Goal: Information Seeking & Learning: Learn about a topic

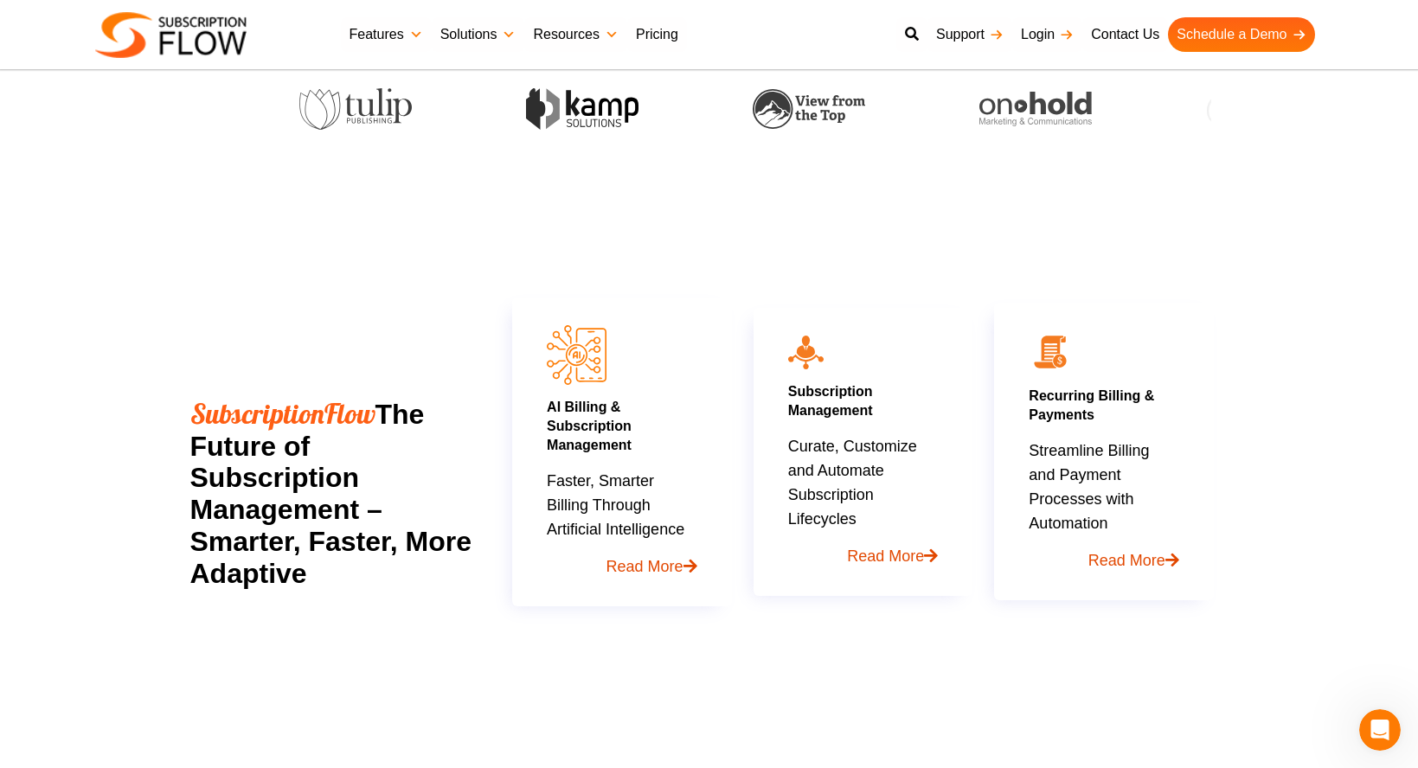
scroll to position [811, 0]
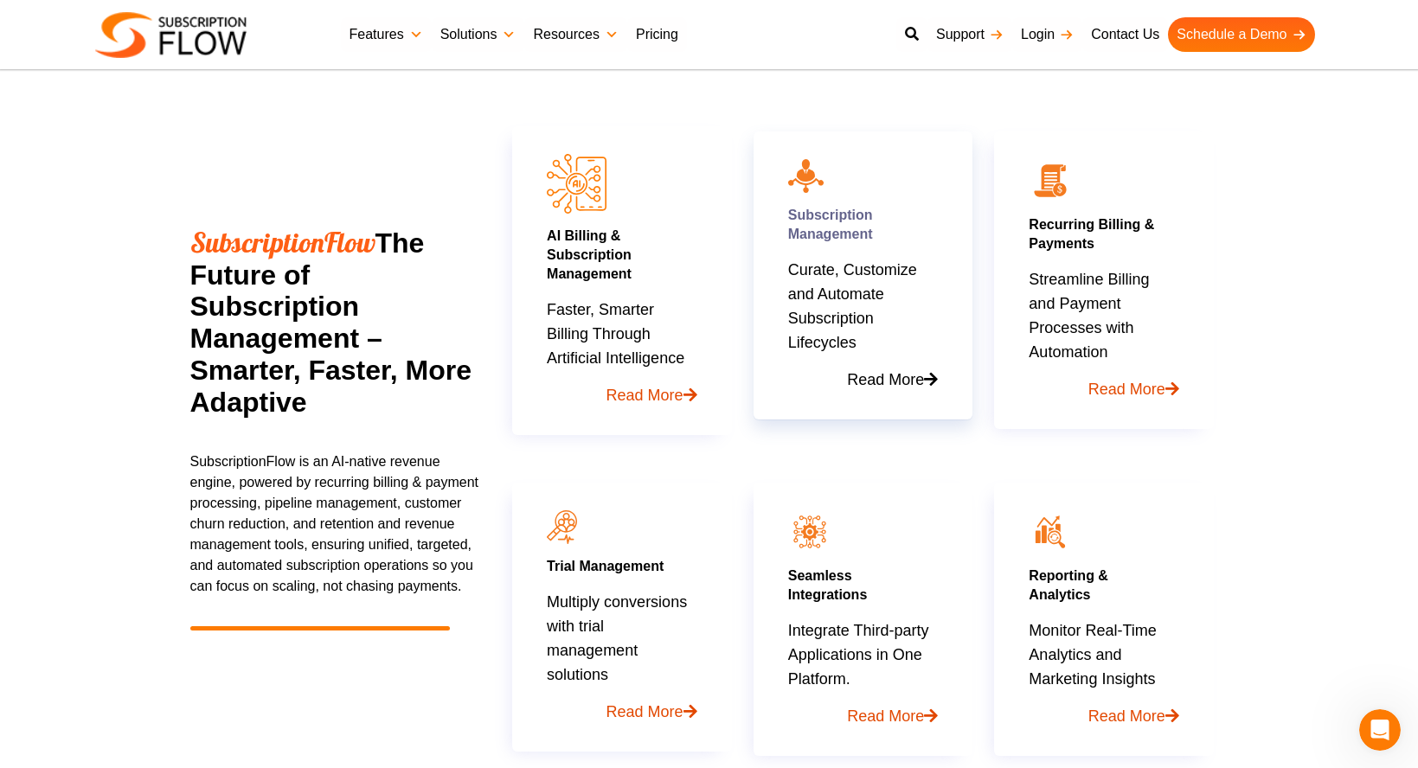
click at [916, 374] on link "Read More" at bounding box center [863, 373] width 150 height 37
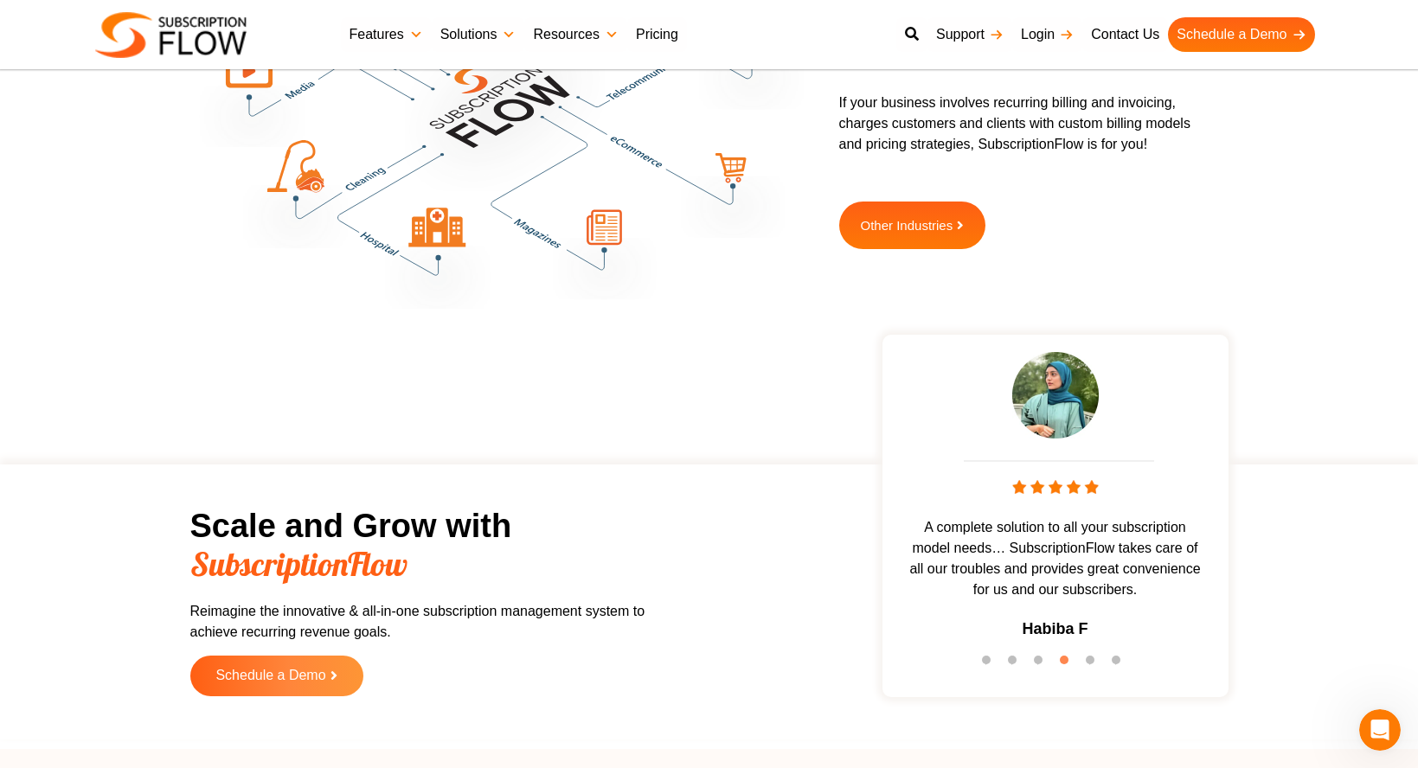
scroll to position [4982, 0]
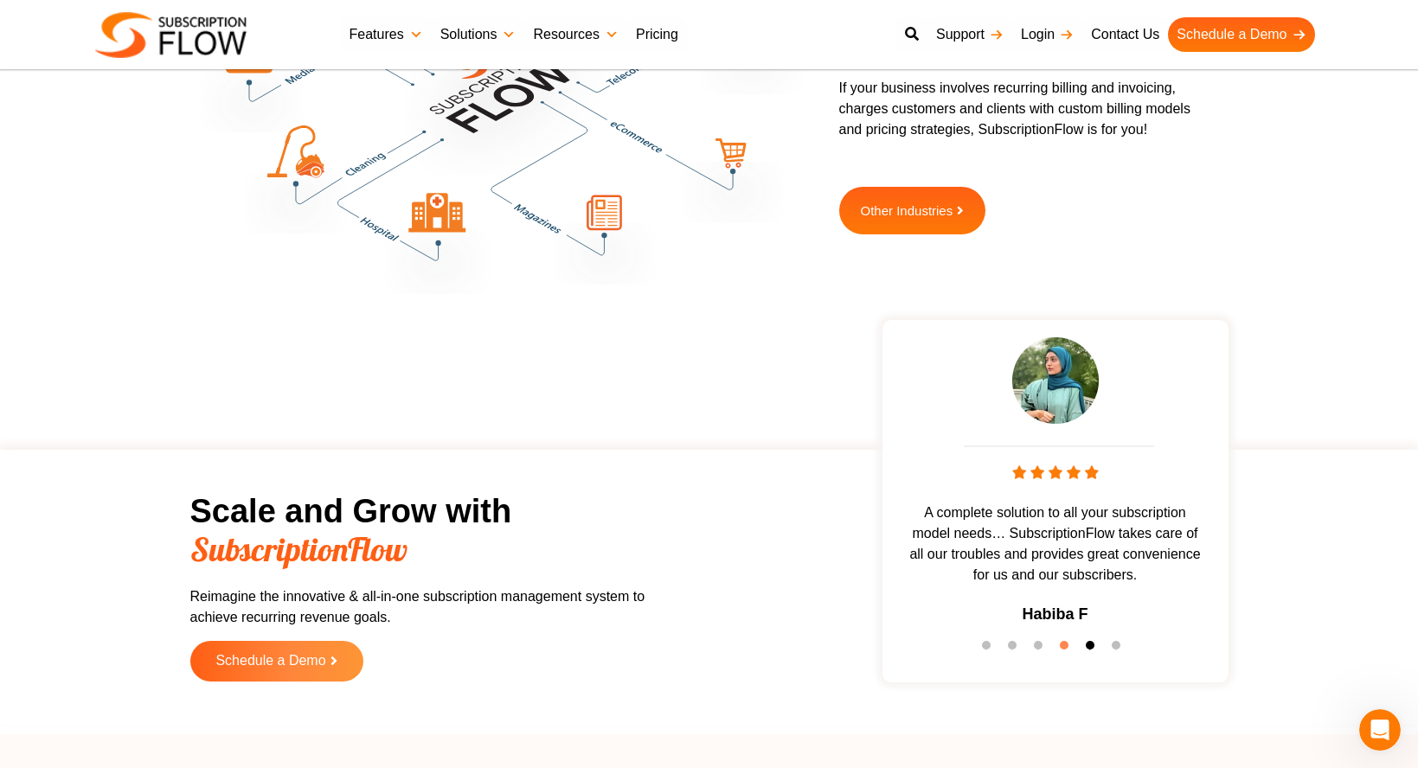
click at [1091, 641] on button "5" at bounding box center [1094, 649] width 17 height 17
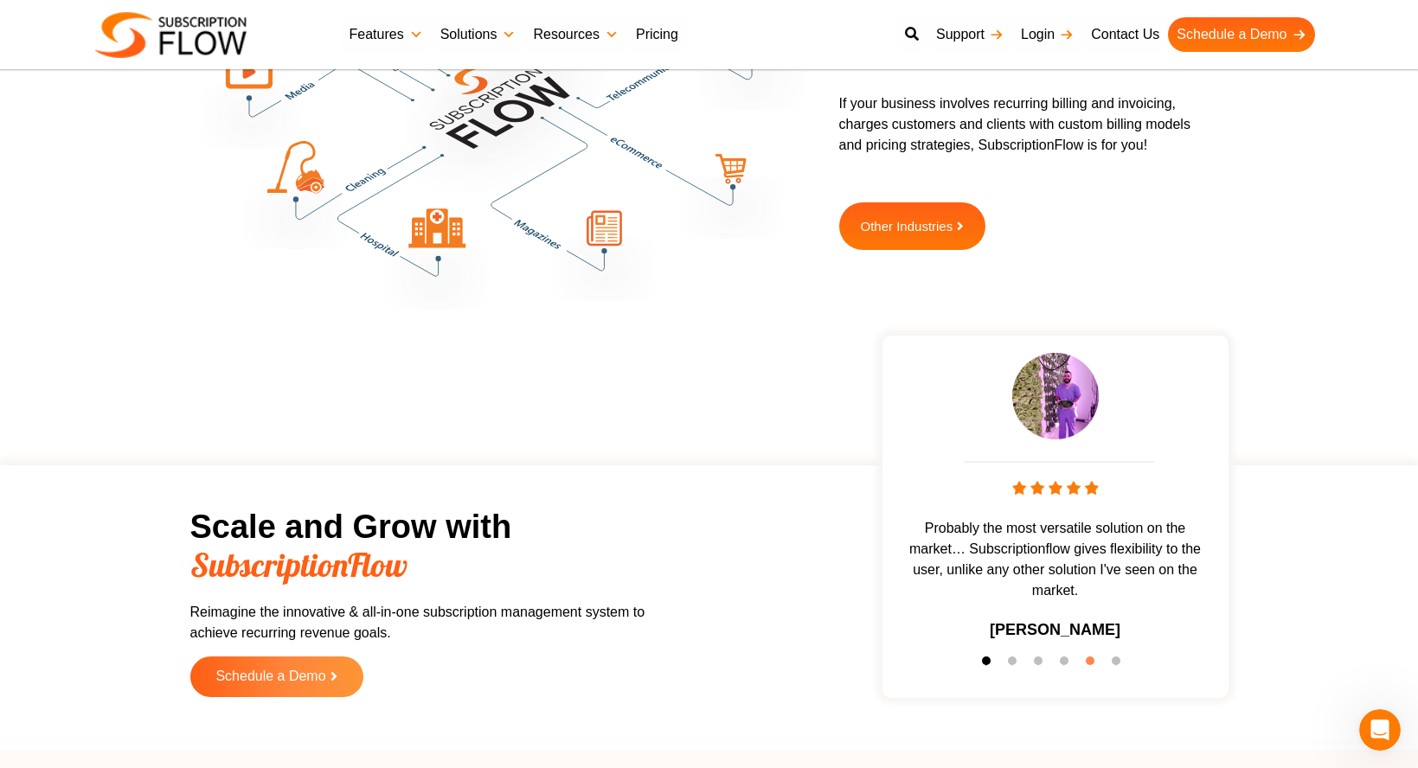
click at [988, 657] on button "1" at bounding box center [990, 665] width 17 height 17
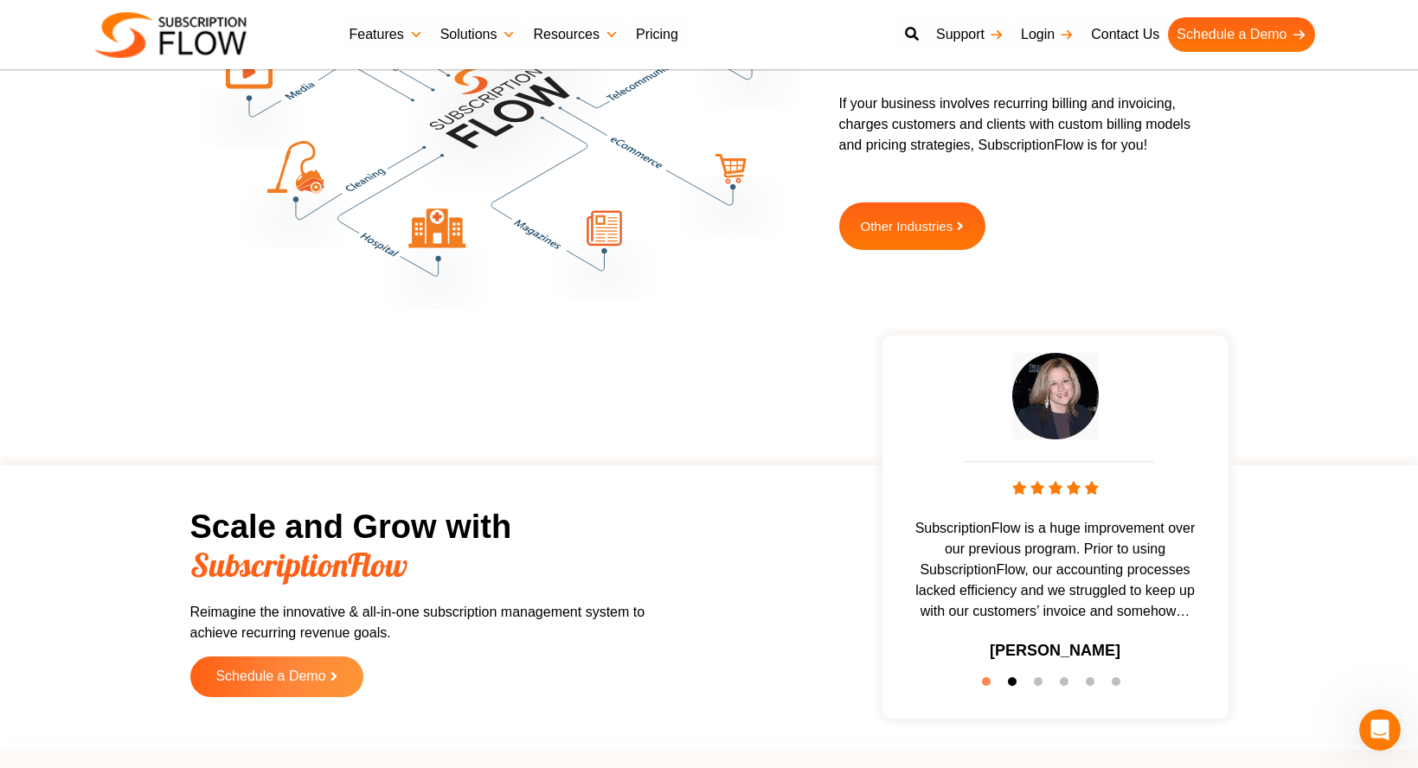
click at [1008, 677] on button "2" at bounding box center [1016, 685] width 17 height 17
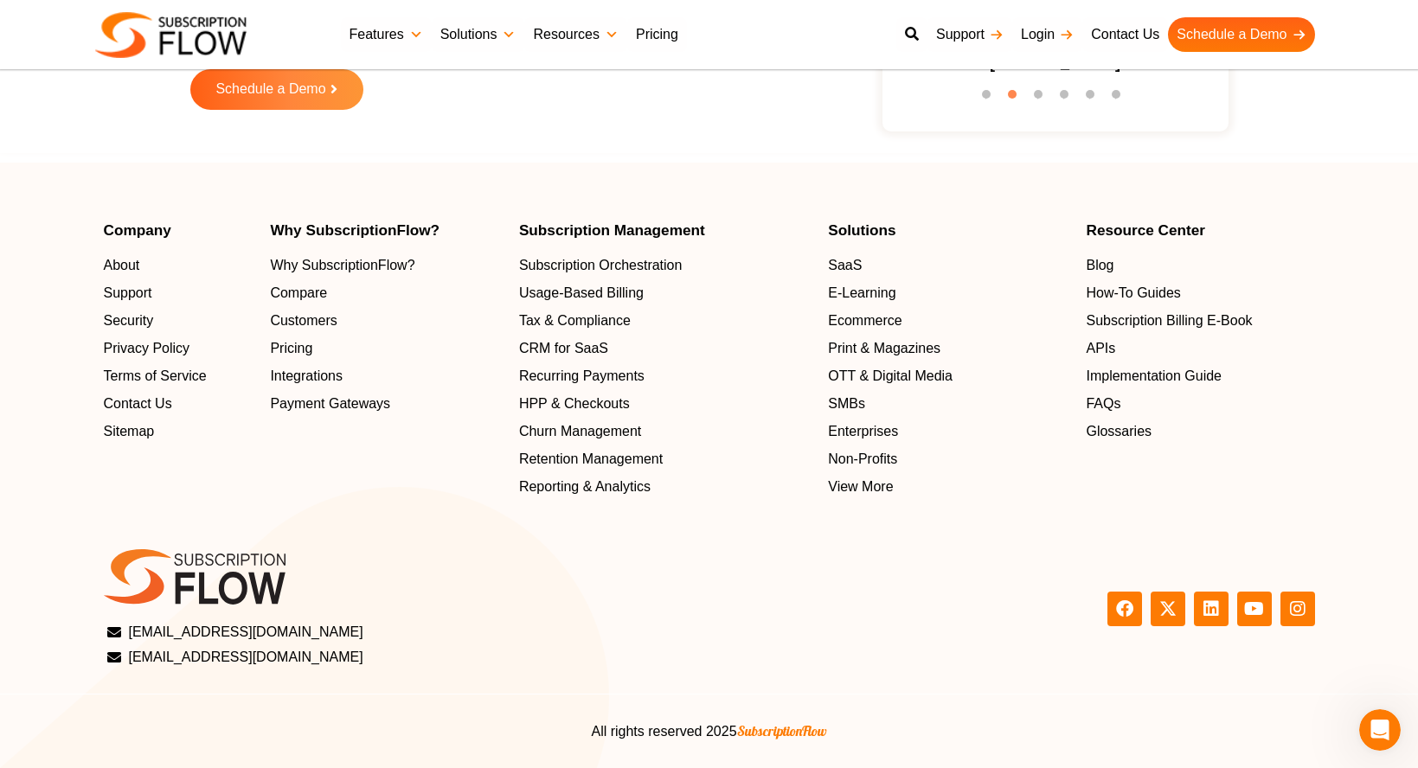
scroll to position [5630, 0]
click at [628, 283] on span "Usage-Based Billing" at bounding box center [585, 293] width 125 height 21
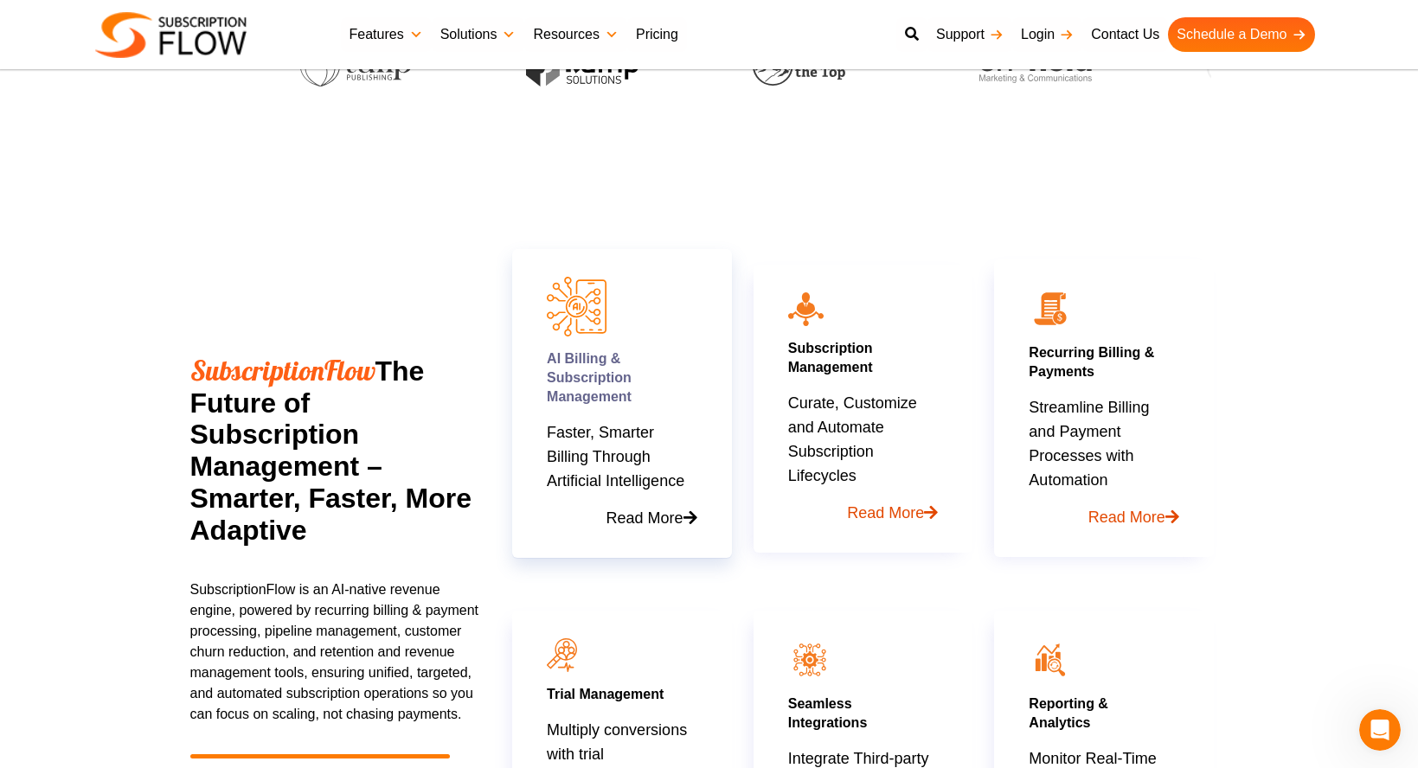
scroll to position [689, 0]
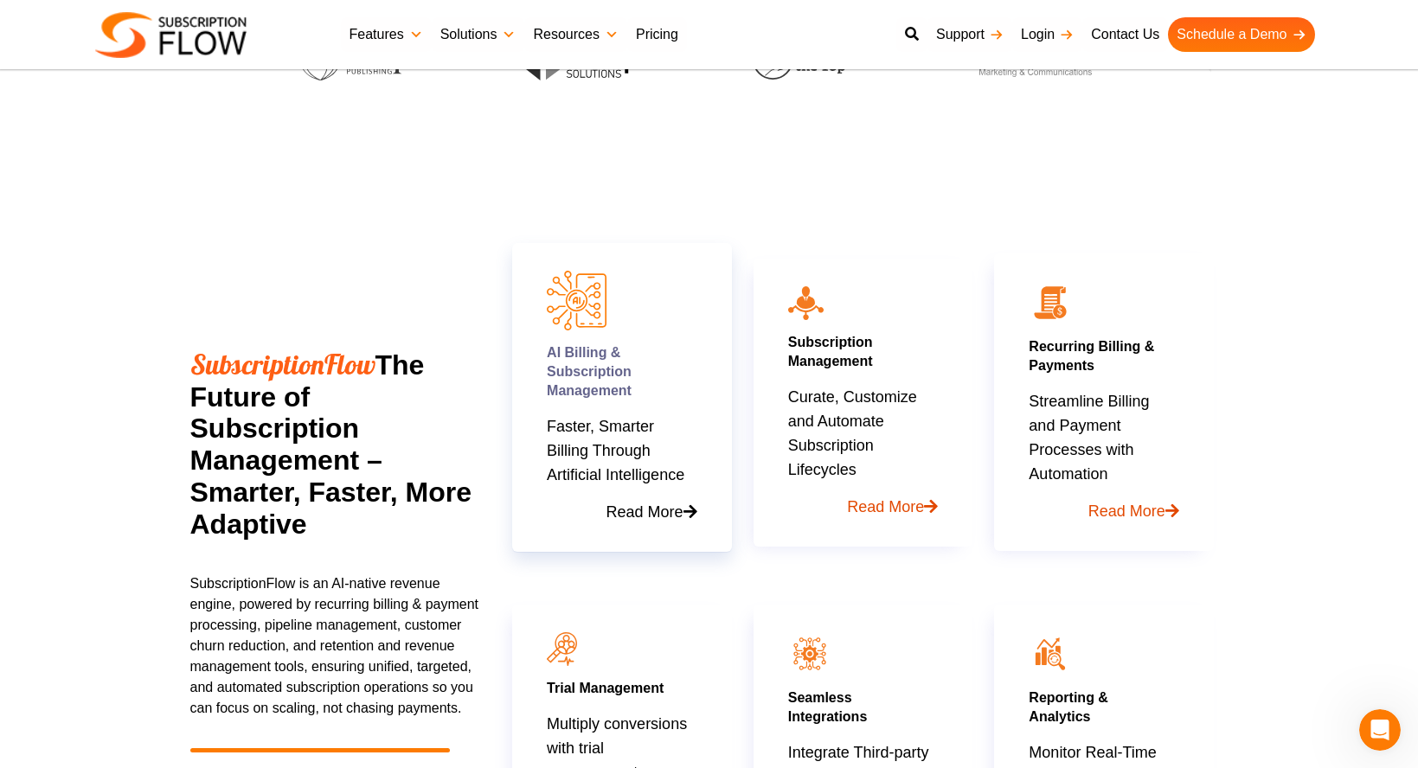
click at [658, 414] on div "AI Billing & Subscription Management Faster, Smarter Billing Through Artificial…" at bounding box center [622, 433] width 150 height 181
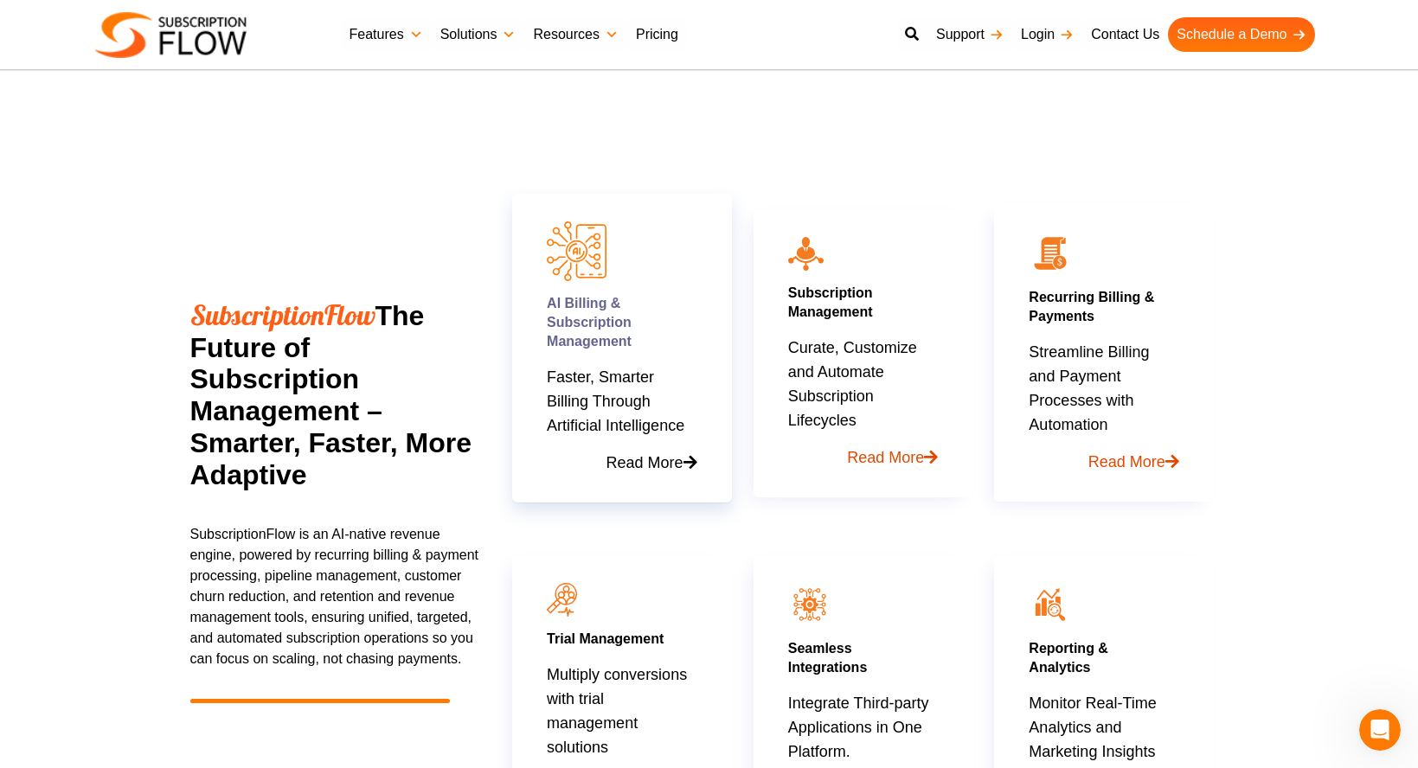
scroll to position [742, 0]
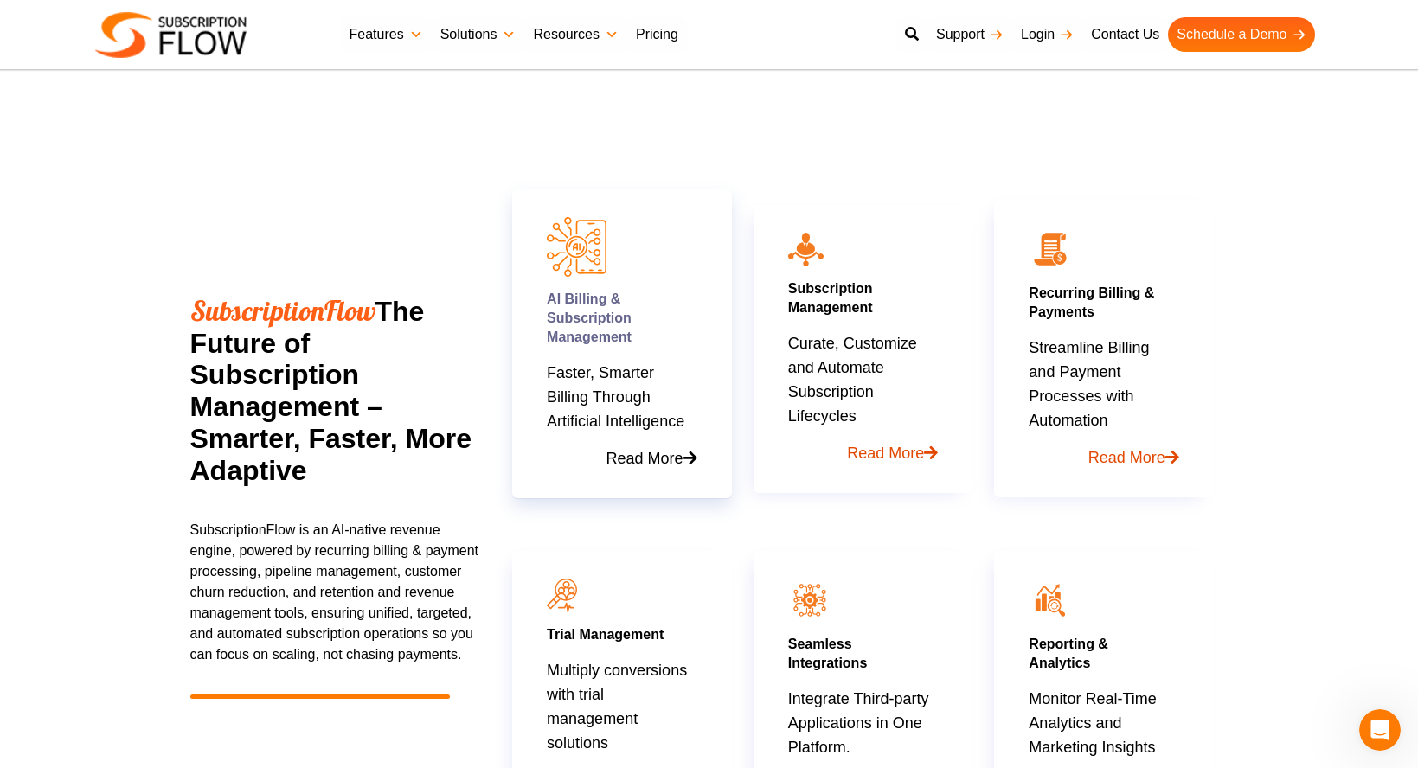
click at [641, 442] on link "Read More" at bounding box center [622, 451] width 150 height 37
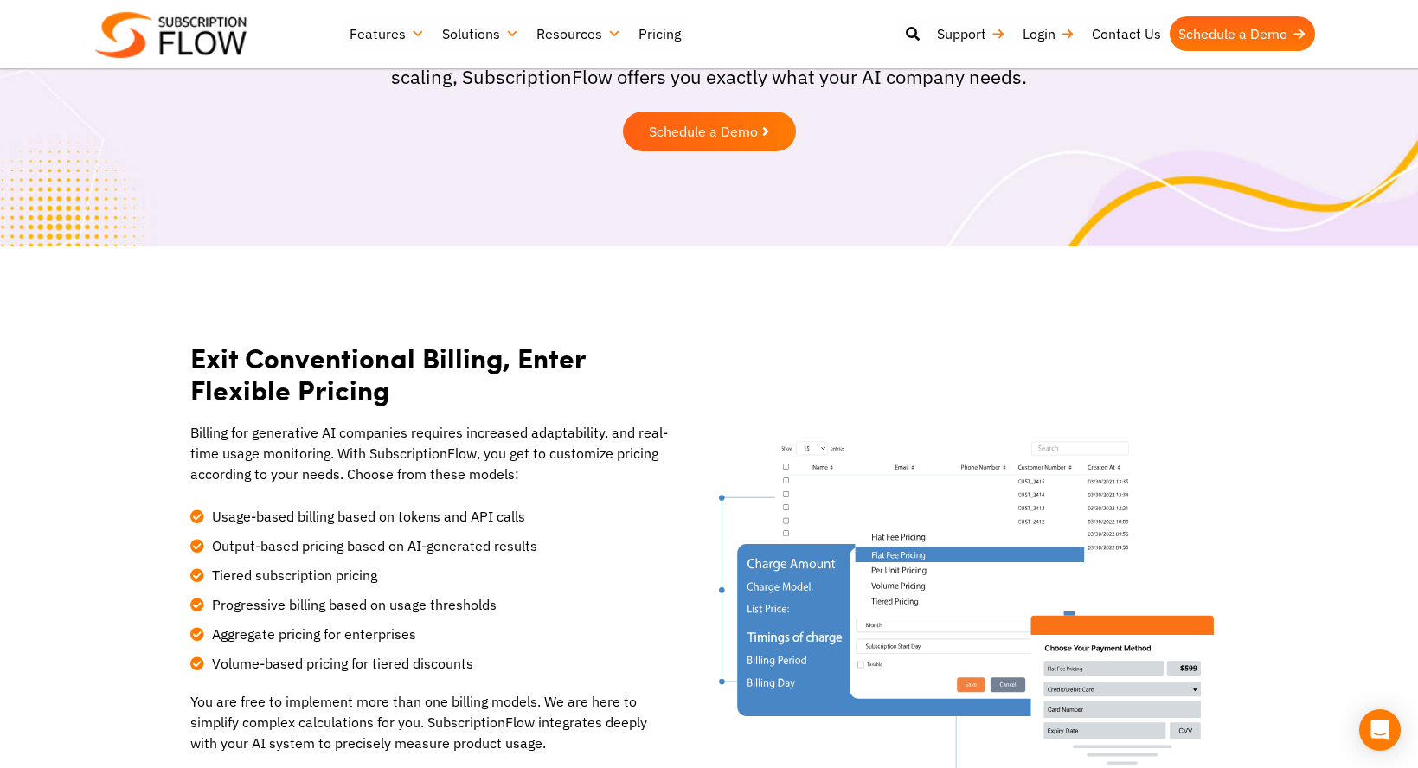
scroll to position [381, 0]
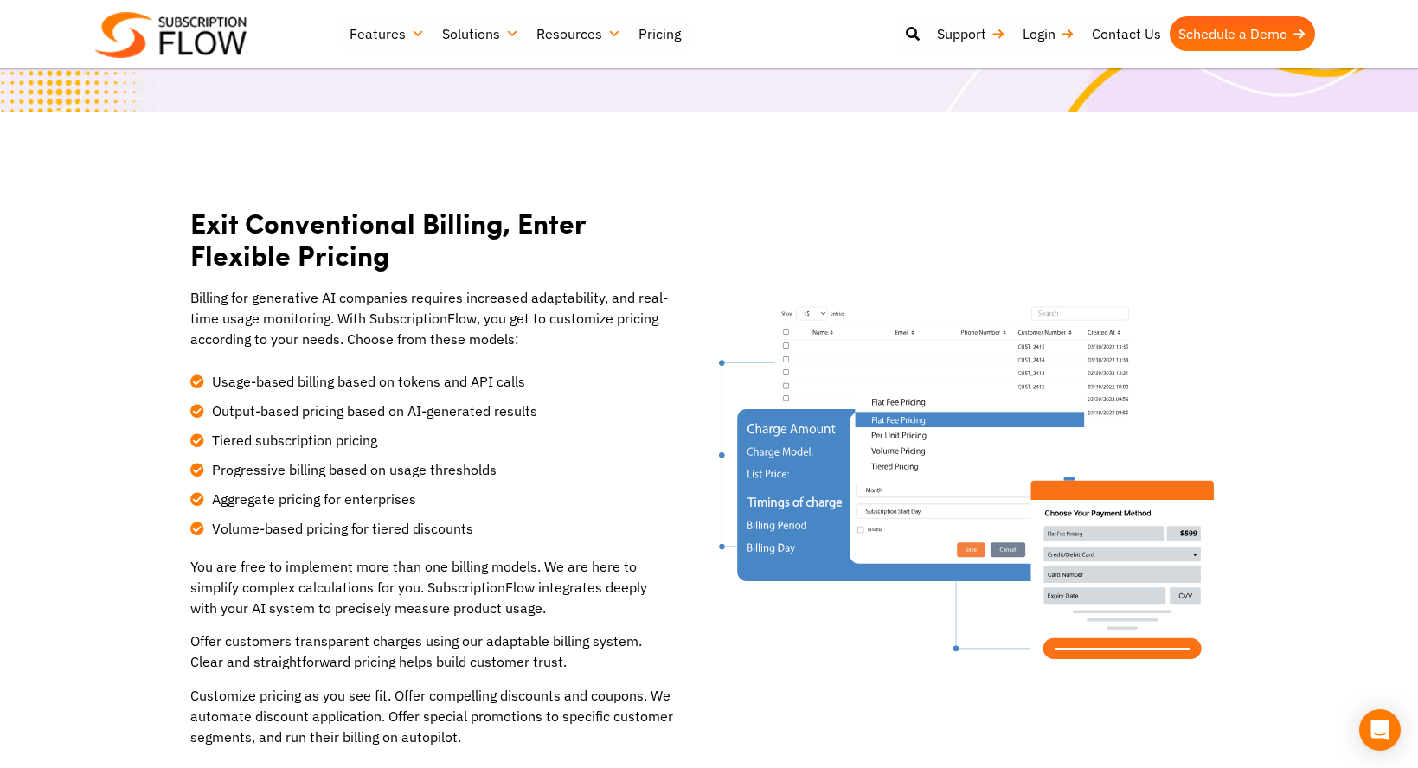
click at [643, 499] on li "Aggregate pricing for enterprises" at bounding box center [432, 494] width 484 height 29
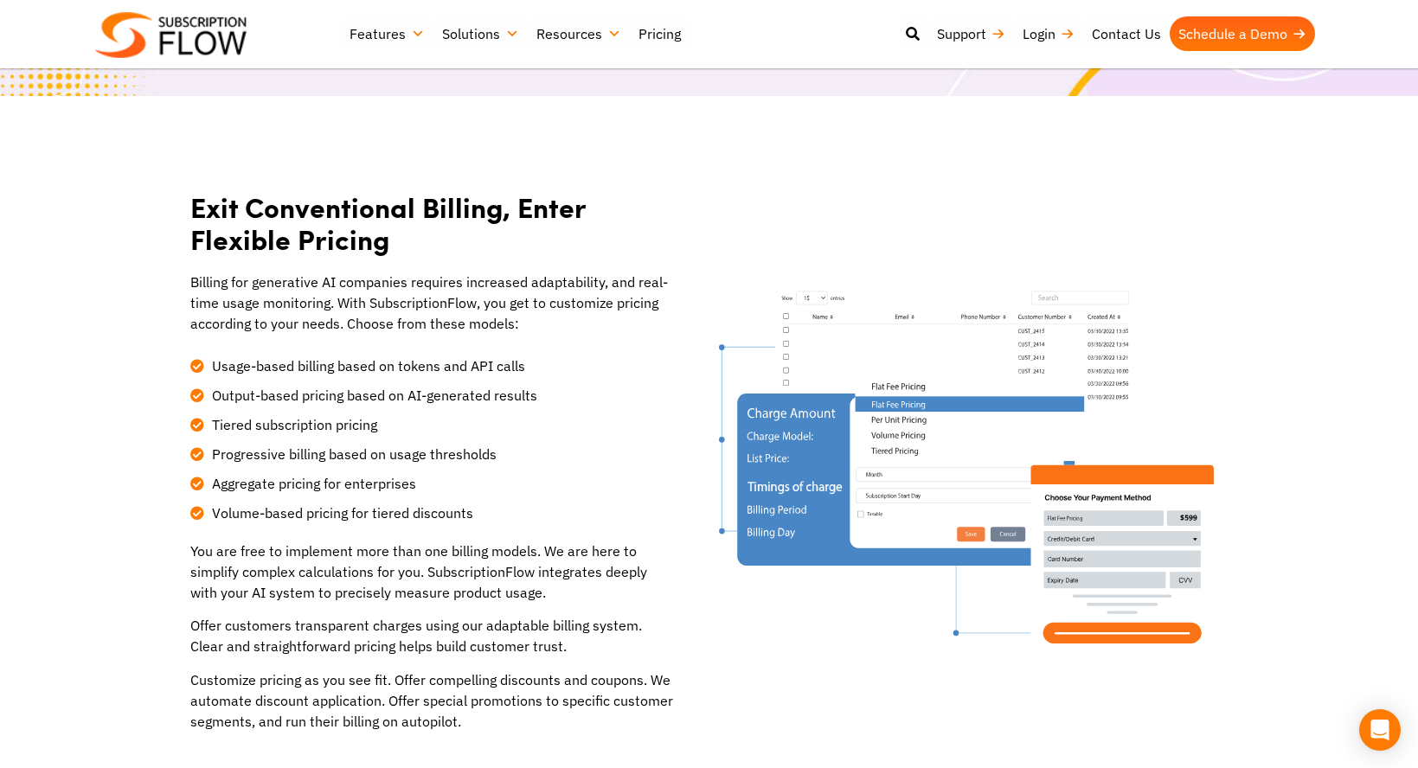
scroll to position [382, 0]
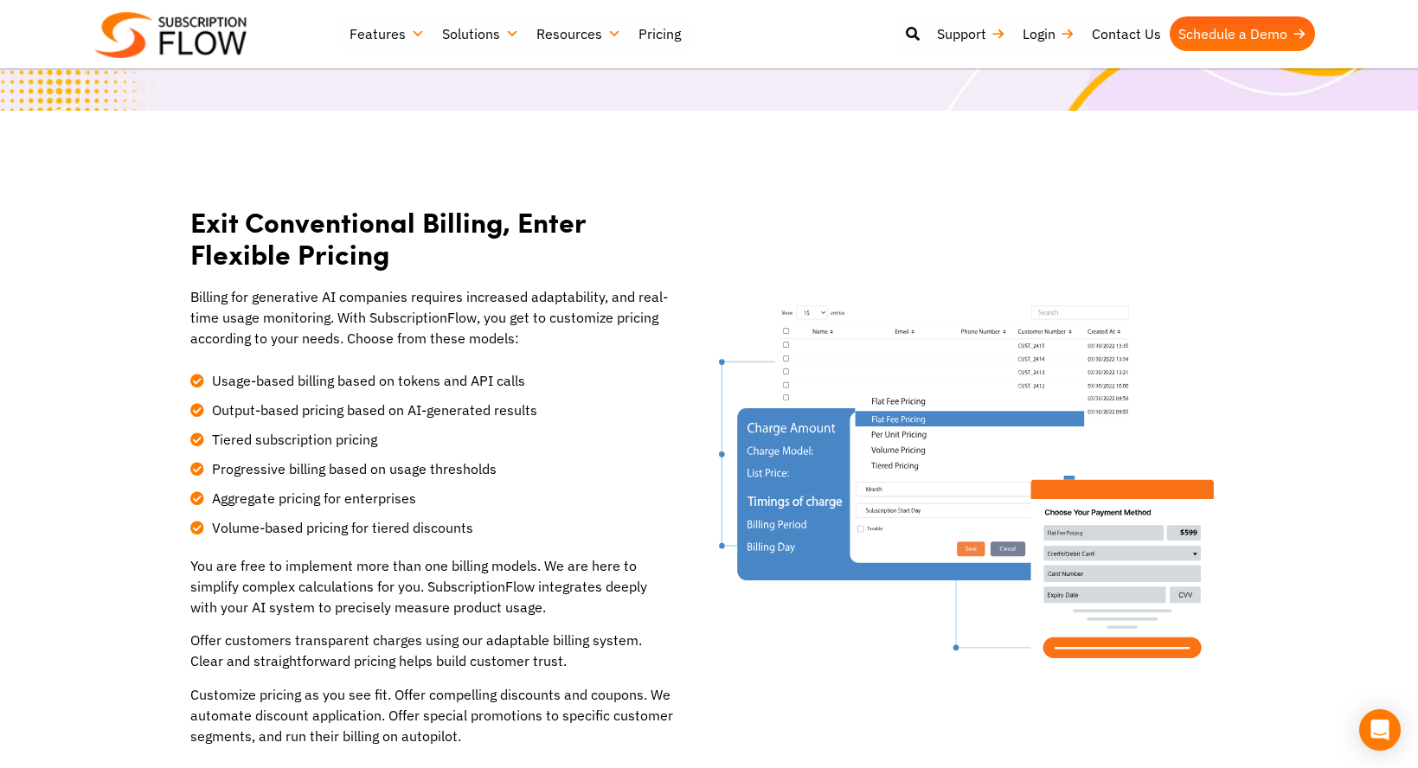
click at [427, 379] on span "Usage-based billing based on tokens and API calls" at bounding box center [367, 380] width 318 height 21
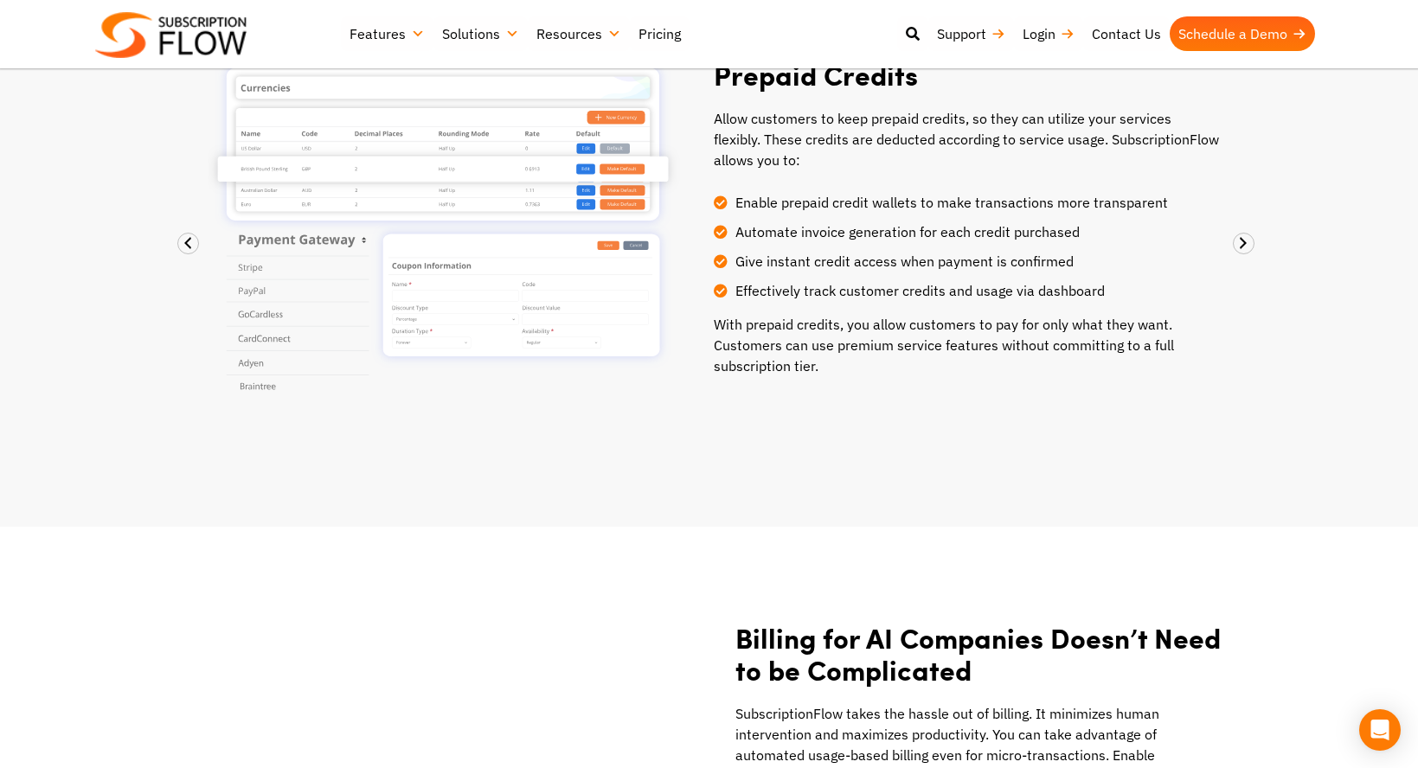
scroll to position [1472, 0]
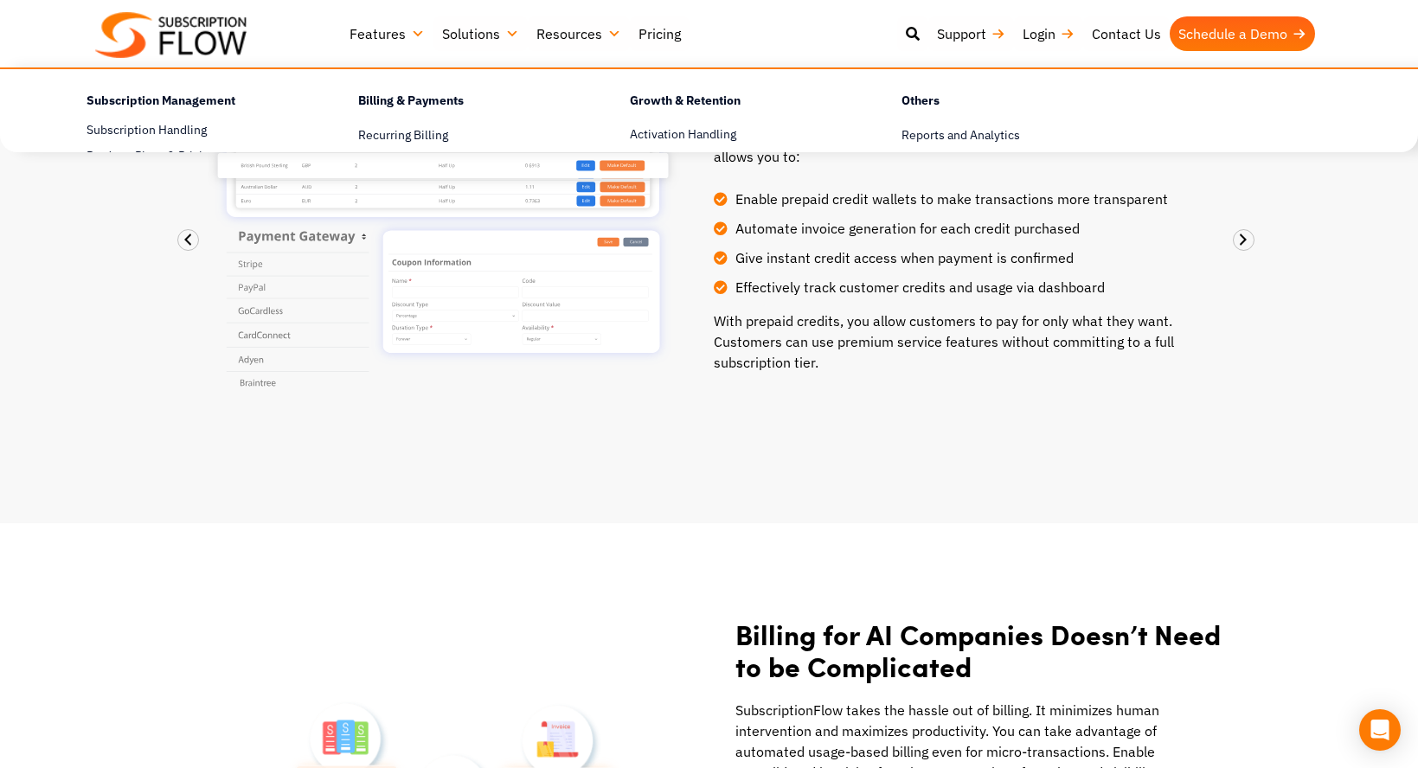
click at [414, 37] on link "Features" at bounding box center [387, 33] width 93 height 35
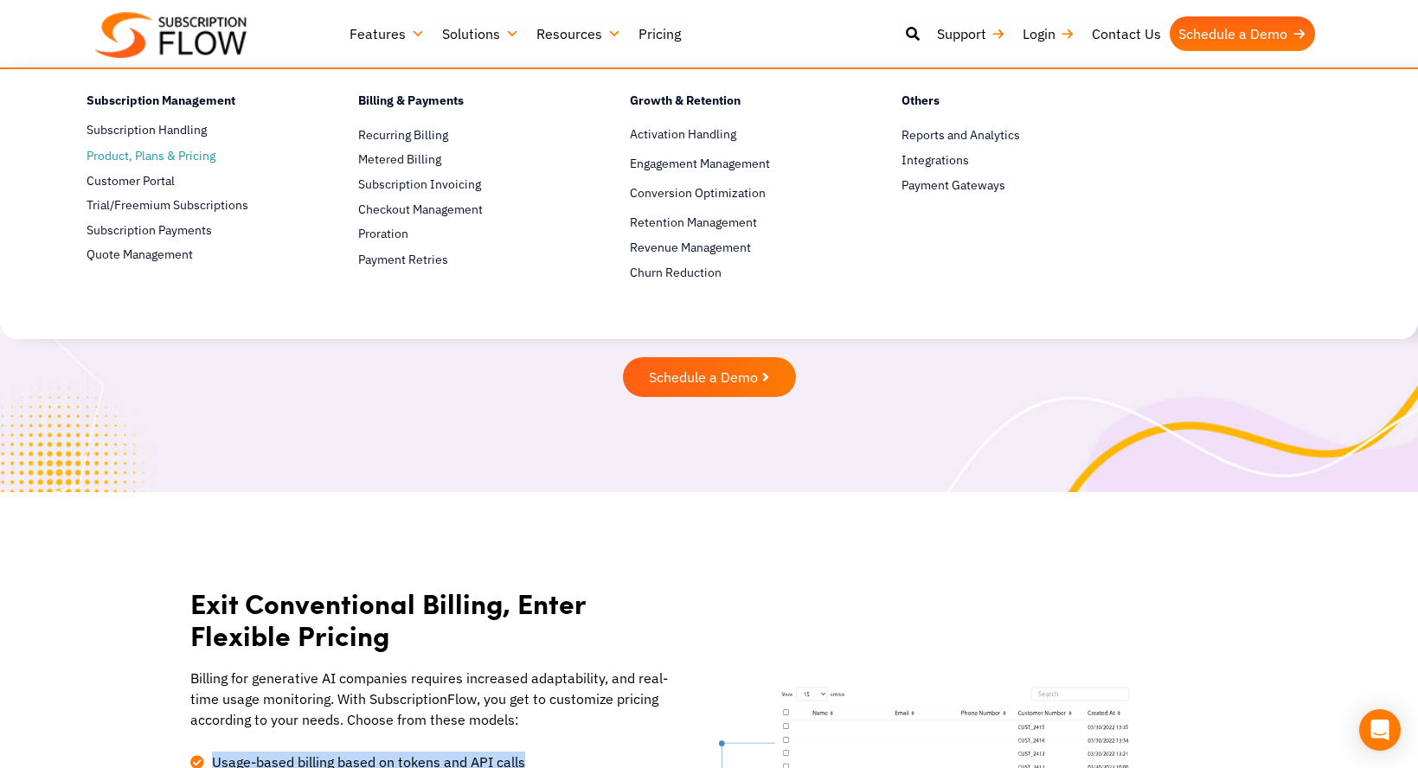
click at [214, 151] on span "Product, Plans & Pricing" at bounding box center [151, 156] width 129 height 18
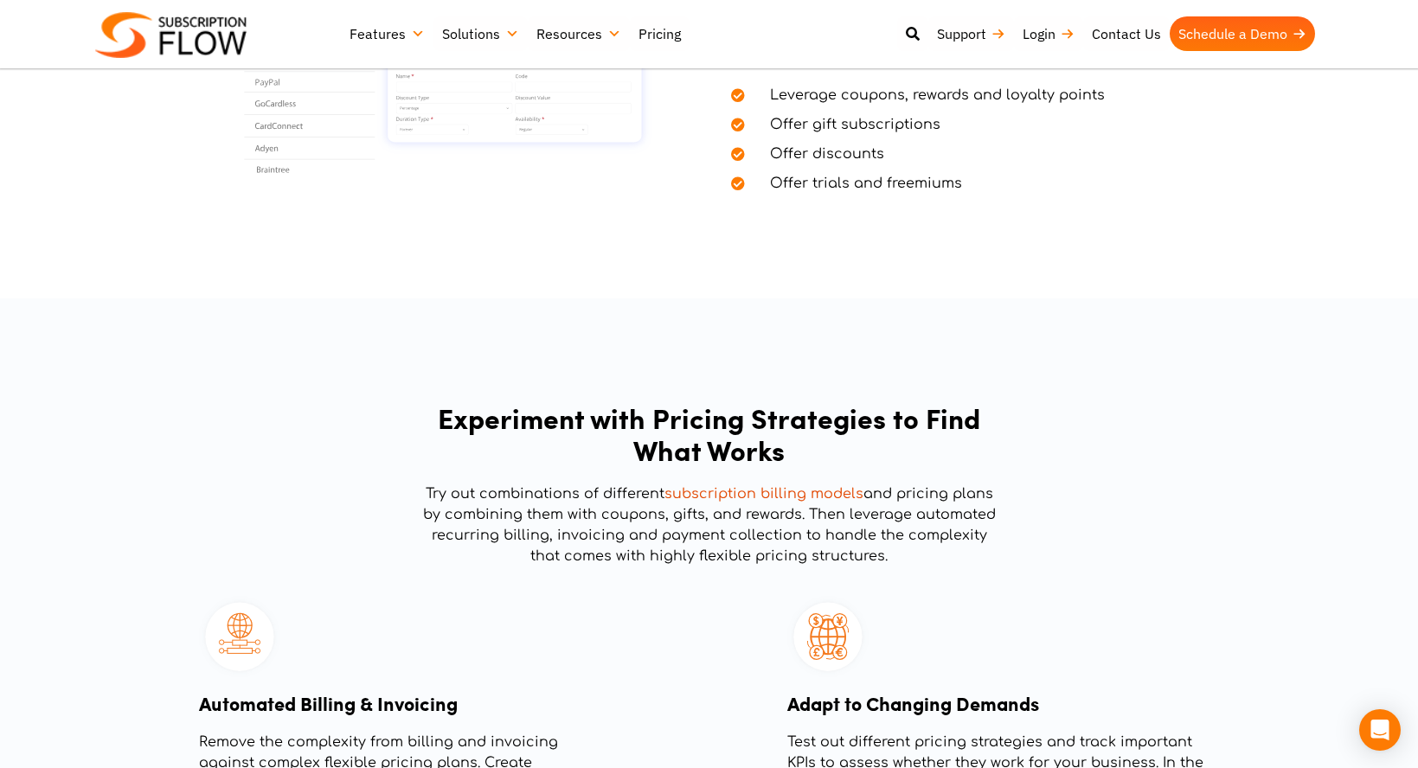
scroll to position [1936, 0]
click at [833, 487] on link "subscription billing models" at bounding box center [763, 492] width 199 height 16
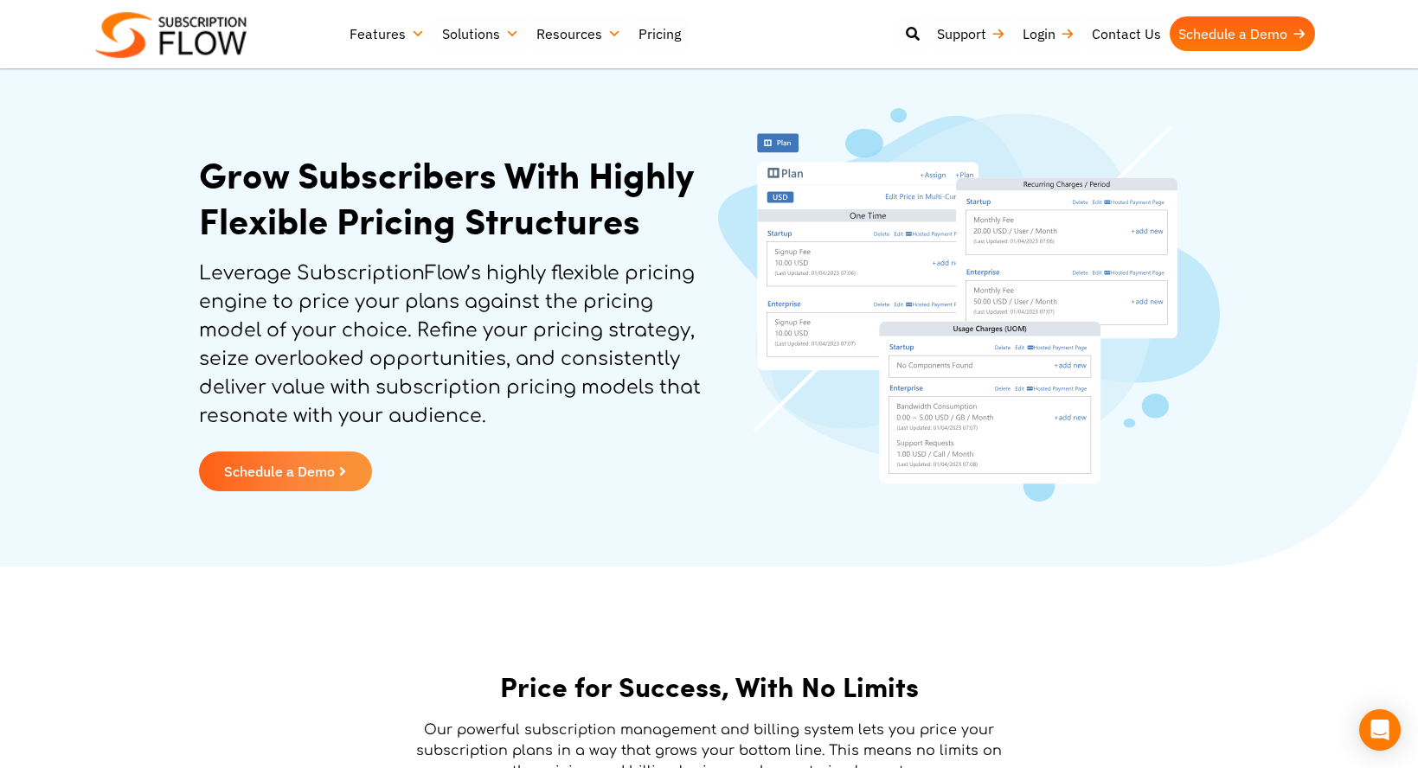
scroll to position [0, 0]
click at [237, 47] on img at bounding box center [170, 35] width 151 height 46
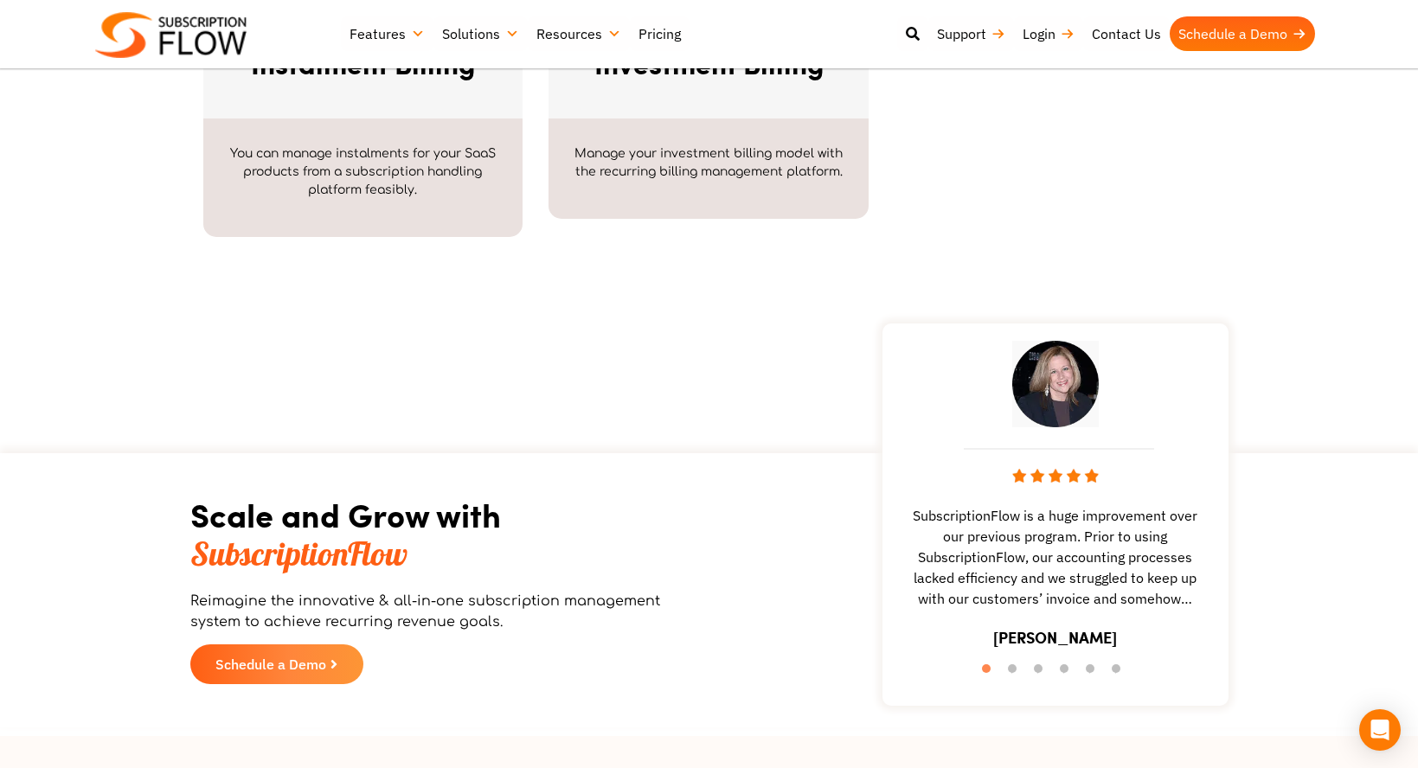
scroll to position [2082, 0]
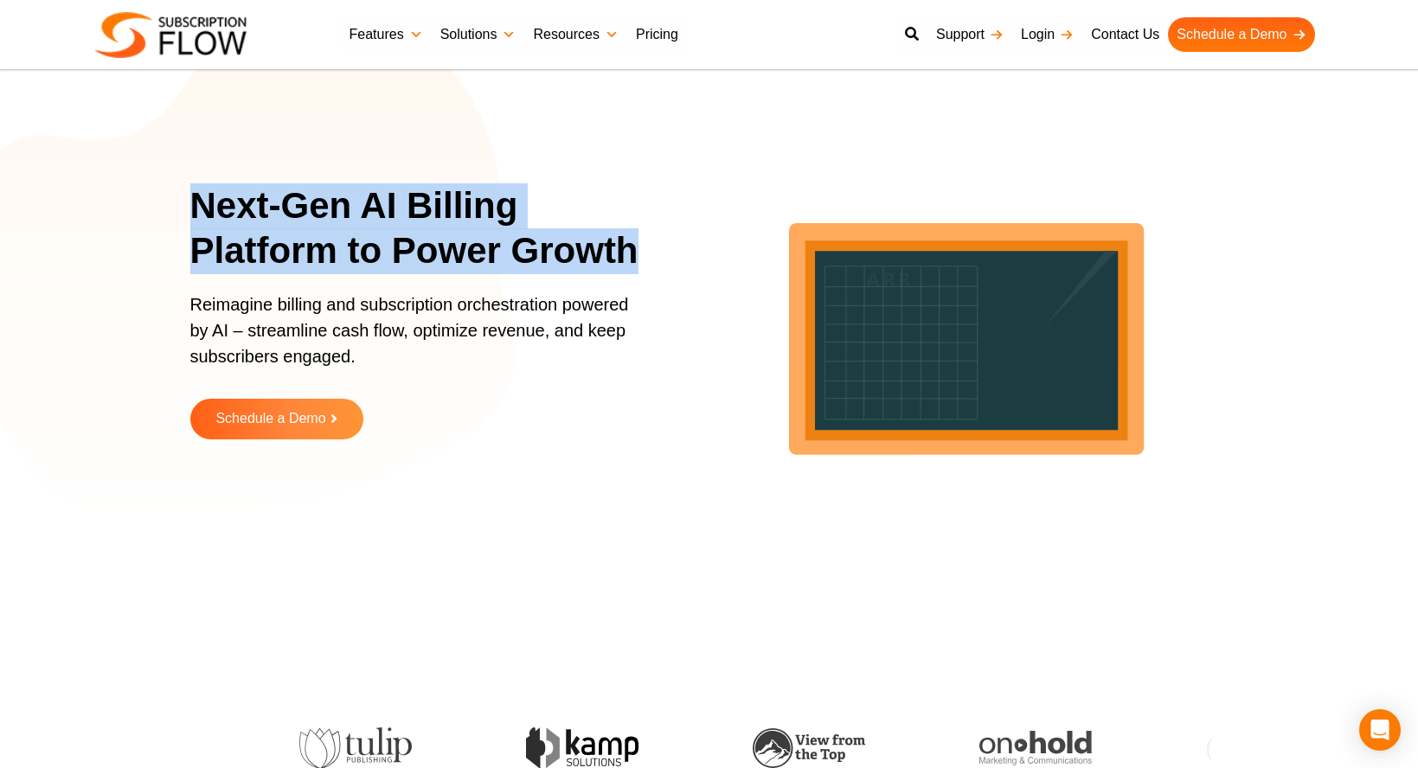
drag, startPoint x: 191, startPoint y: 205, endPoint x: 632, endPoint y: 247, distance: 443.2
click at [632, 247] on h1 "Next-Gen AI Billing Platform to Power Growth" at bounding box center [426, 228] width 472 height 91
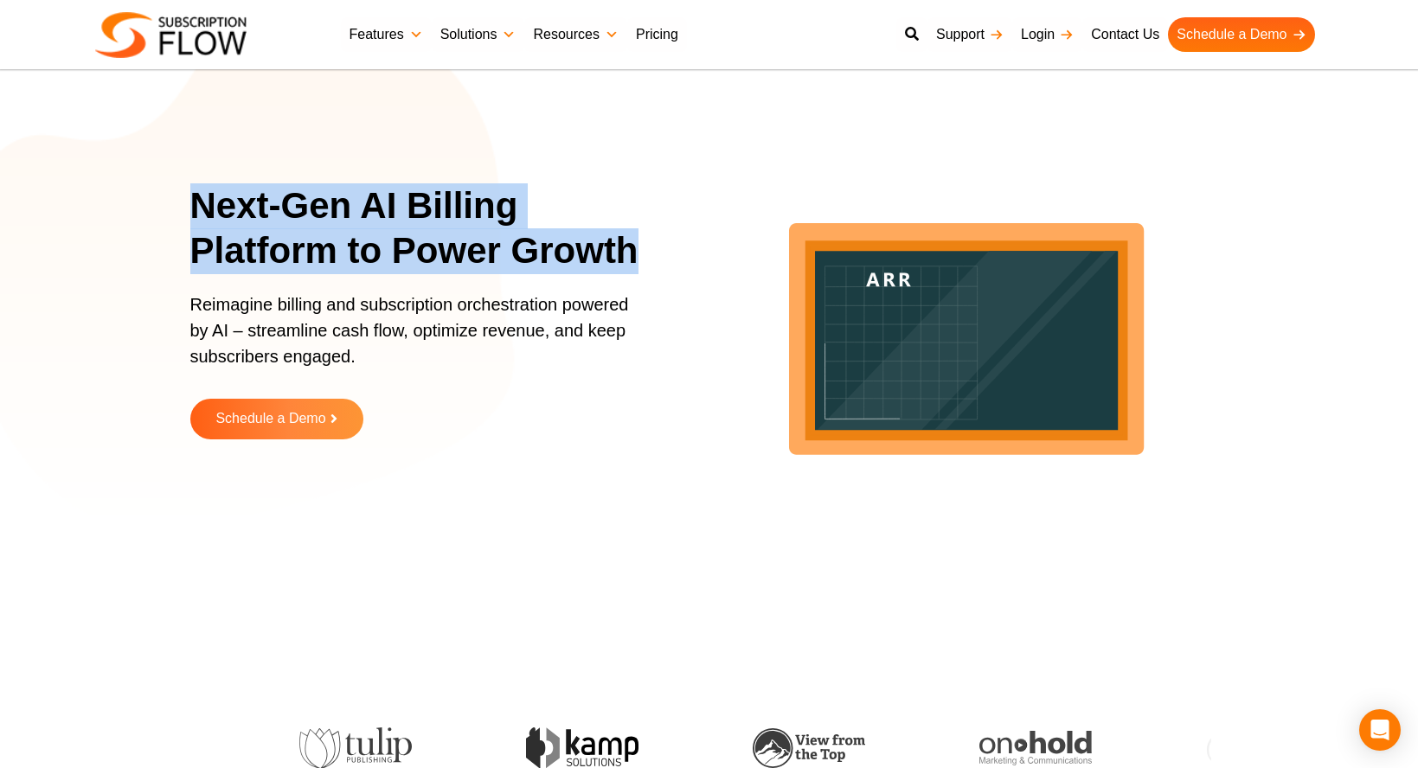
copy h1 "Next-Gen AI Billing Platform to Power Growth"
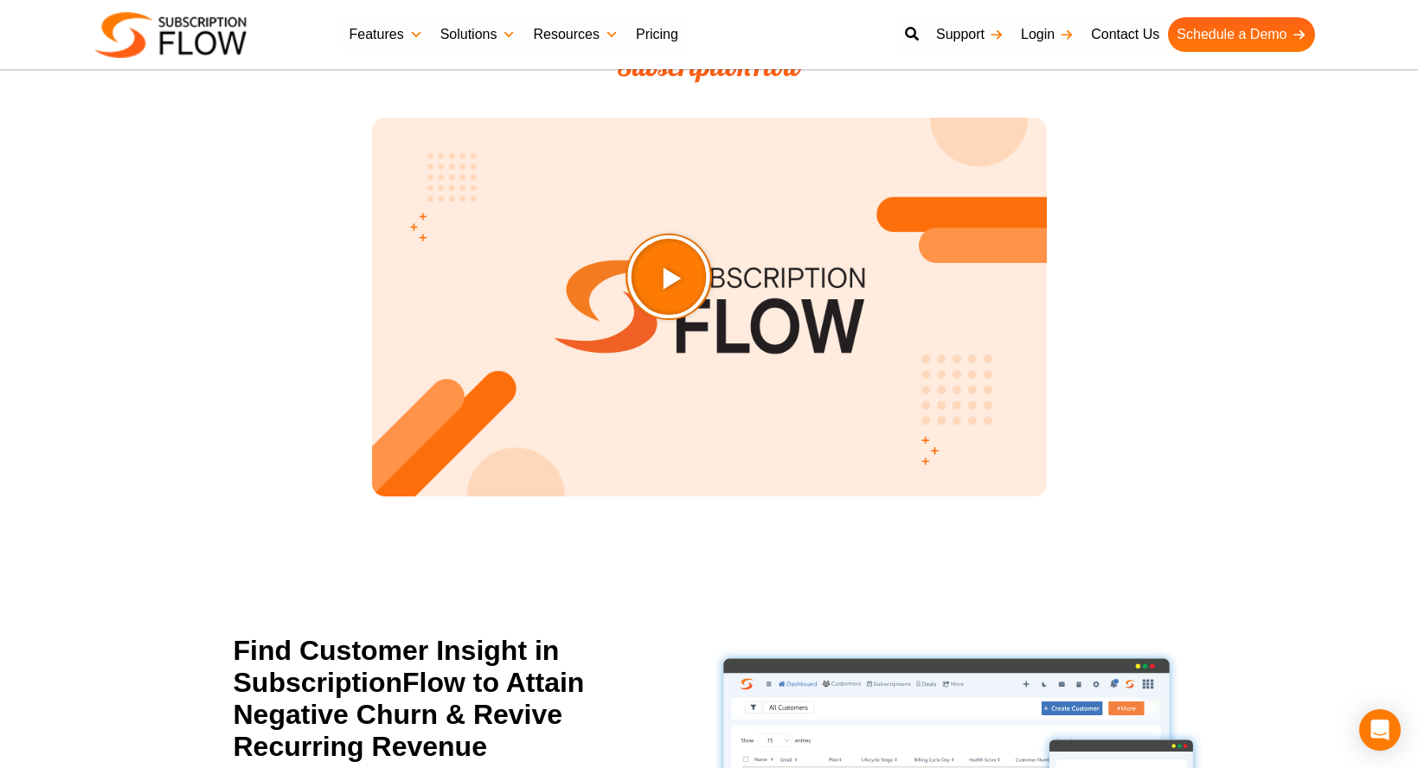
scroll to position [2046, 0]
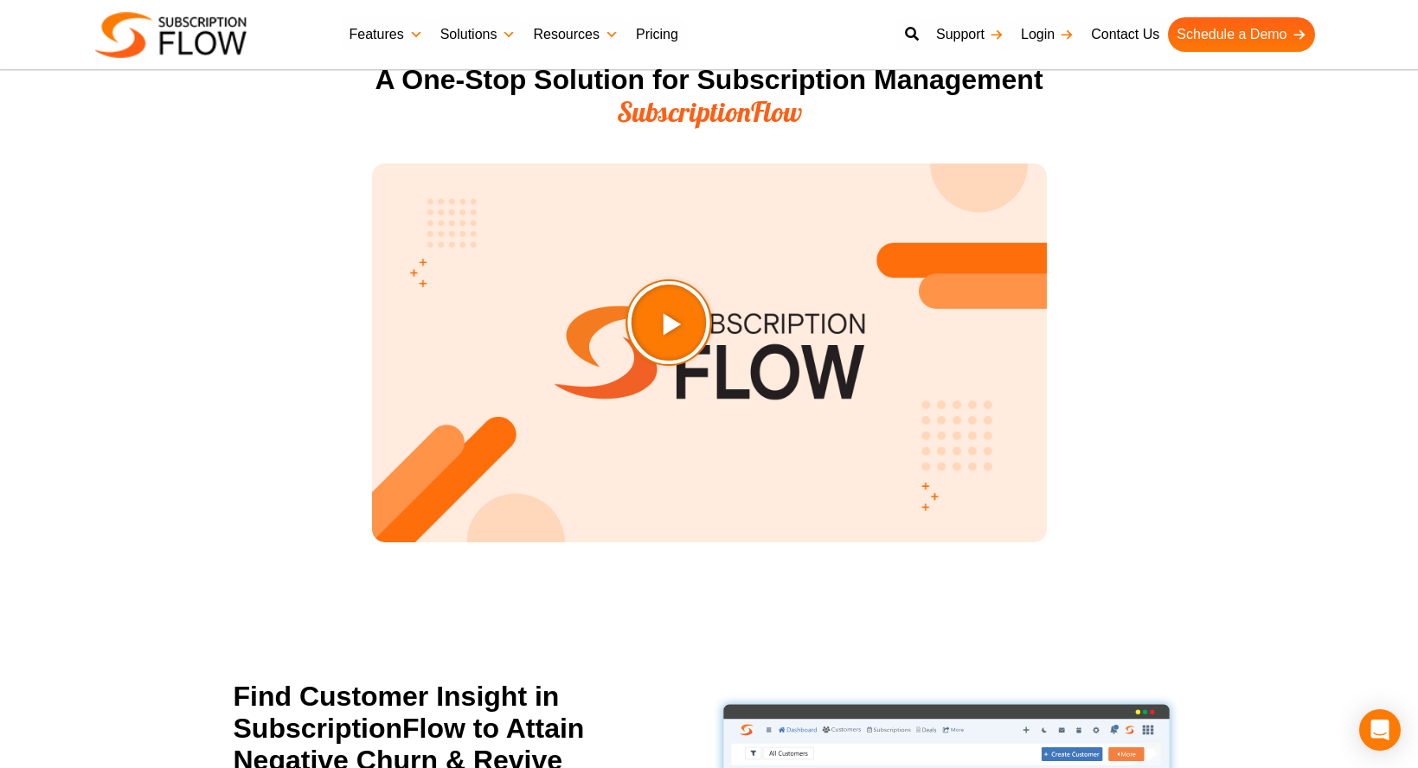
click at [724, 351] on icon "Play Video about SubscriptionFlow-Video" at bounding box center [711, 366] width 91 height 91
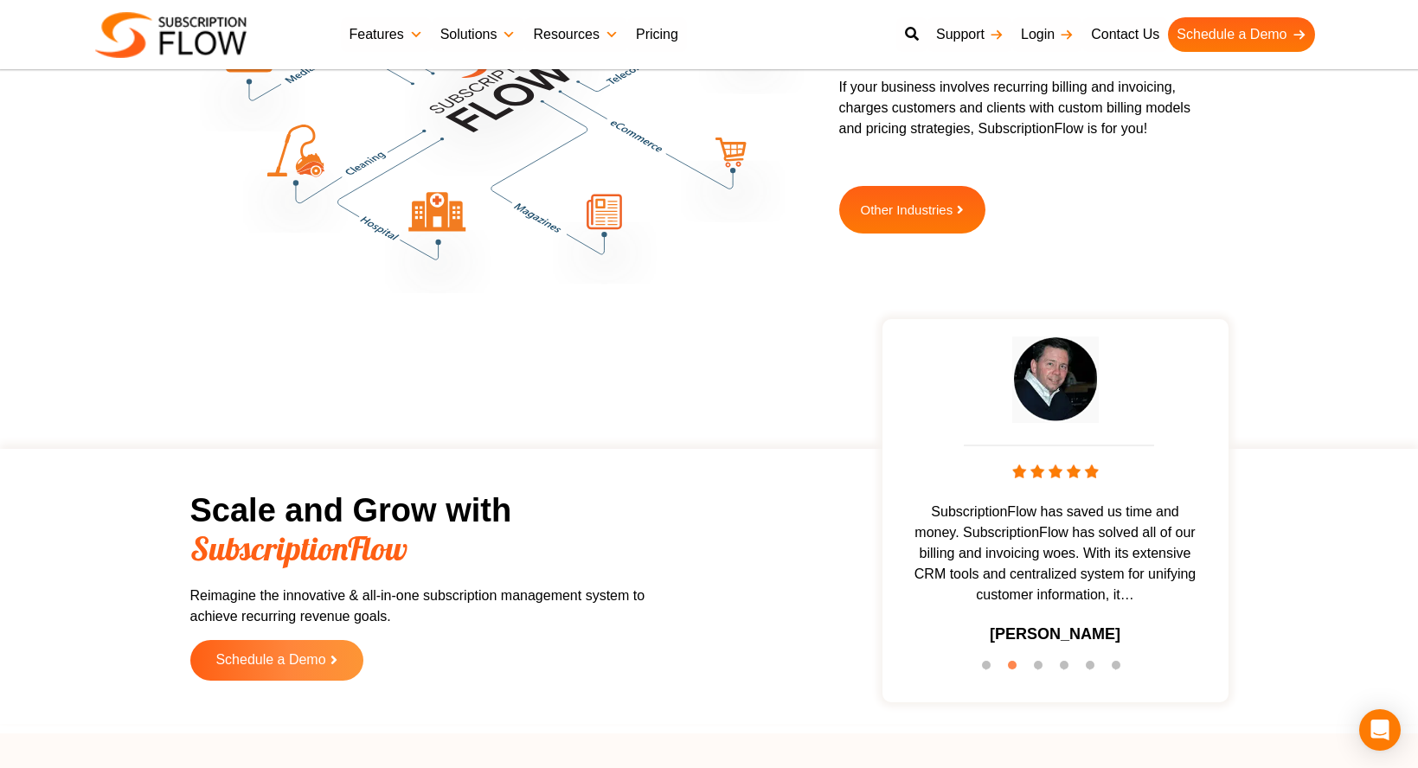
scroll to position [5630, 0]
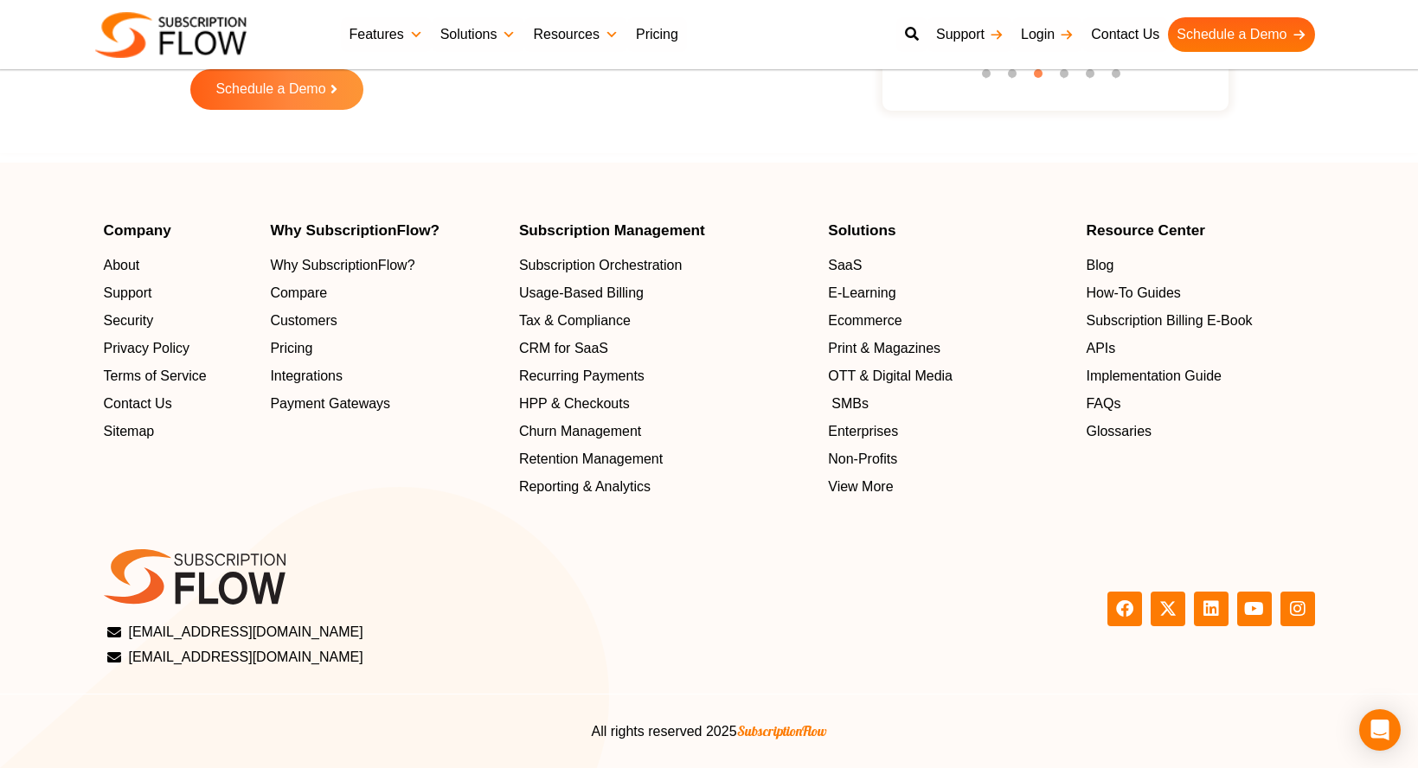
click at [842, 394] on span "SMBs" at bounding box center [849, 404] width 37 height 21
